Goal: Submit feedback/report problem

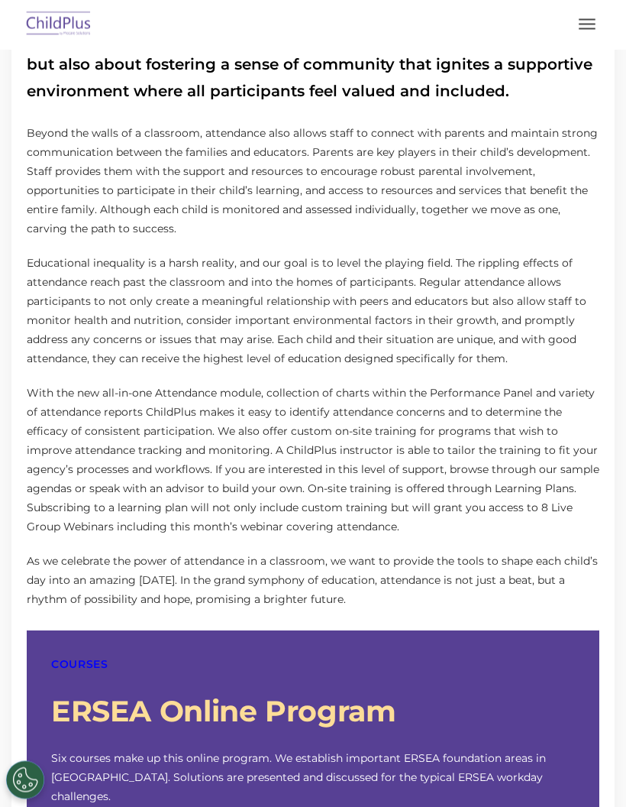
scroll to position [723, 0]
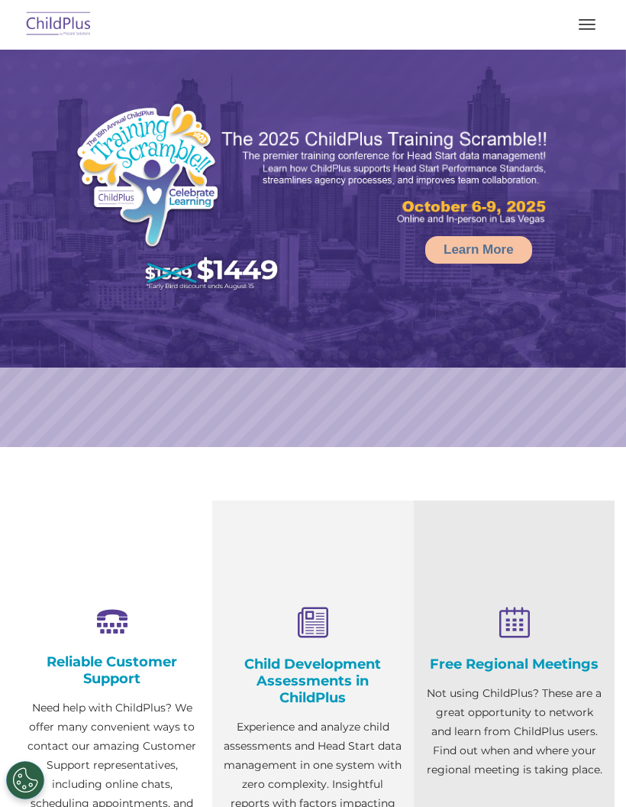
select select "MEDIUM"
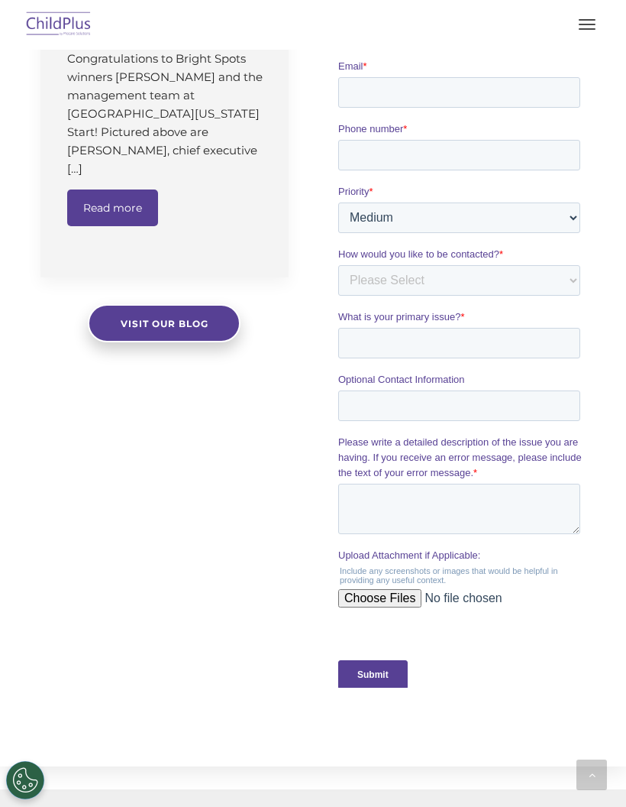
scroll to position [1211, 0]
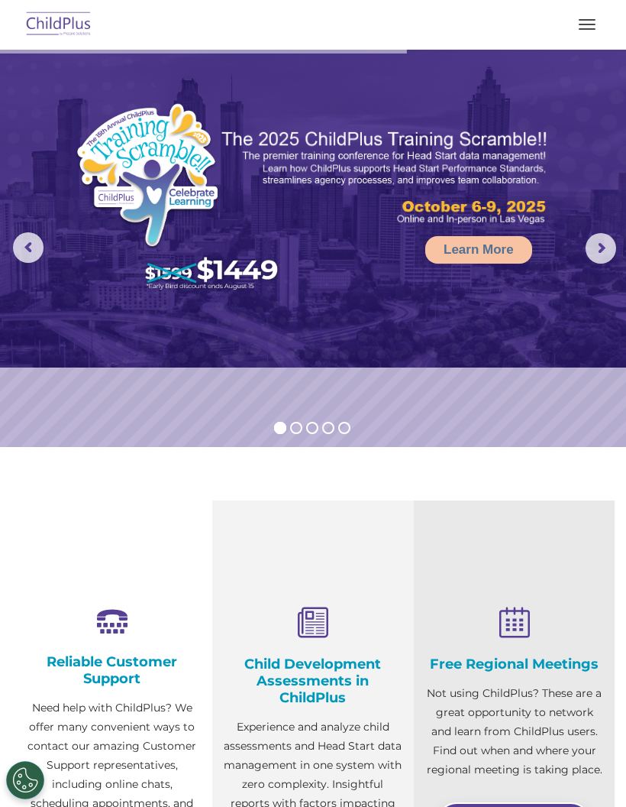
select select "MEDIUM"
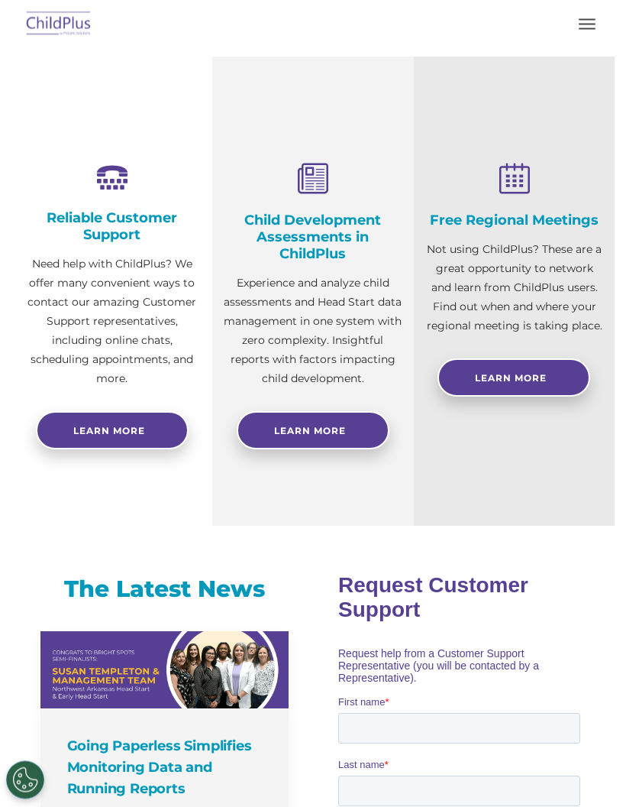
scroll to position [543, 0]
